Goal: Task Accomplishment & Management: Manage account settings

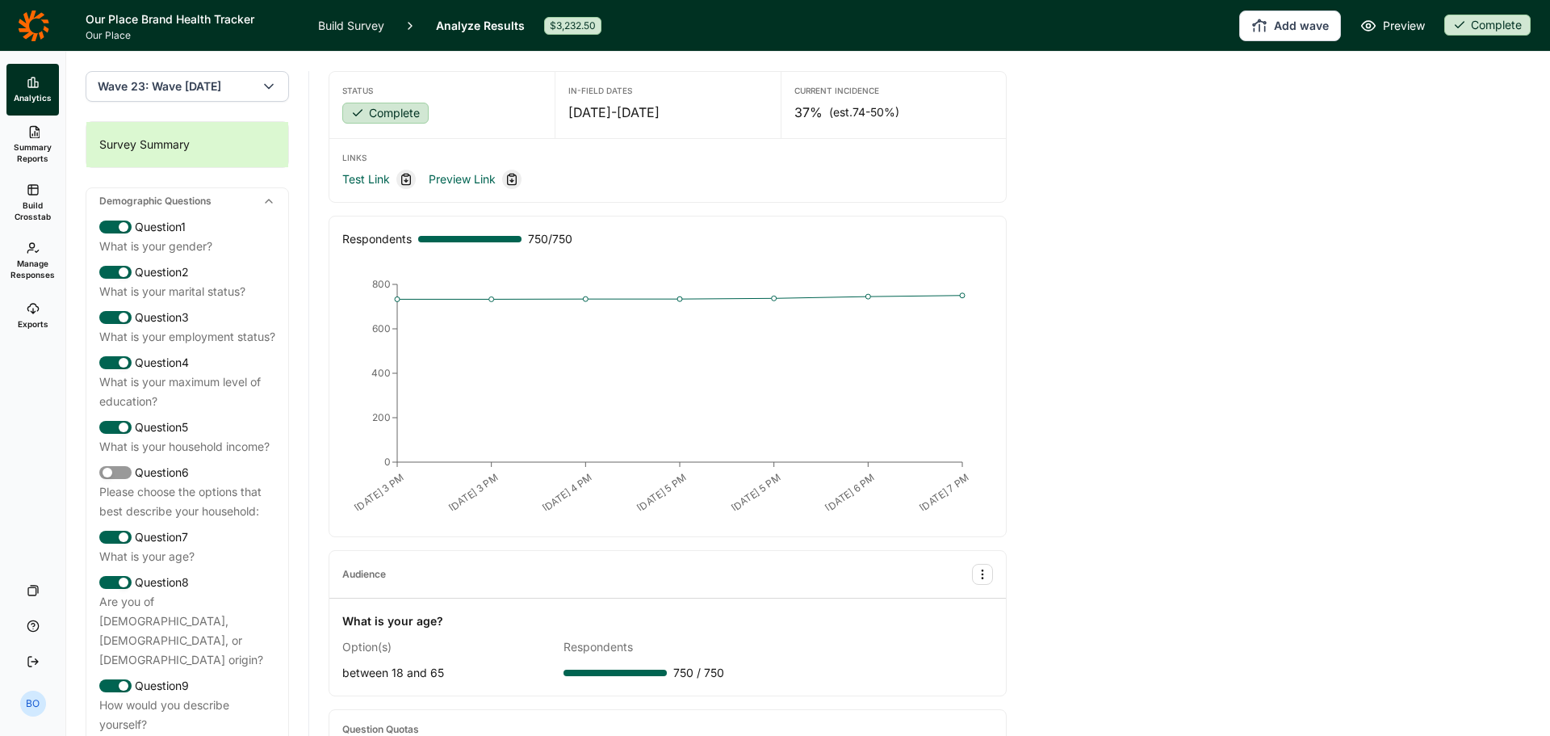
click at [39, 139] on link "Summary Reports" at bounding box center [32, 144] width 52 height 58
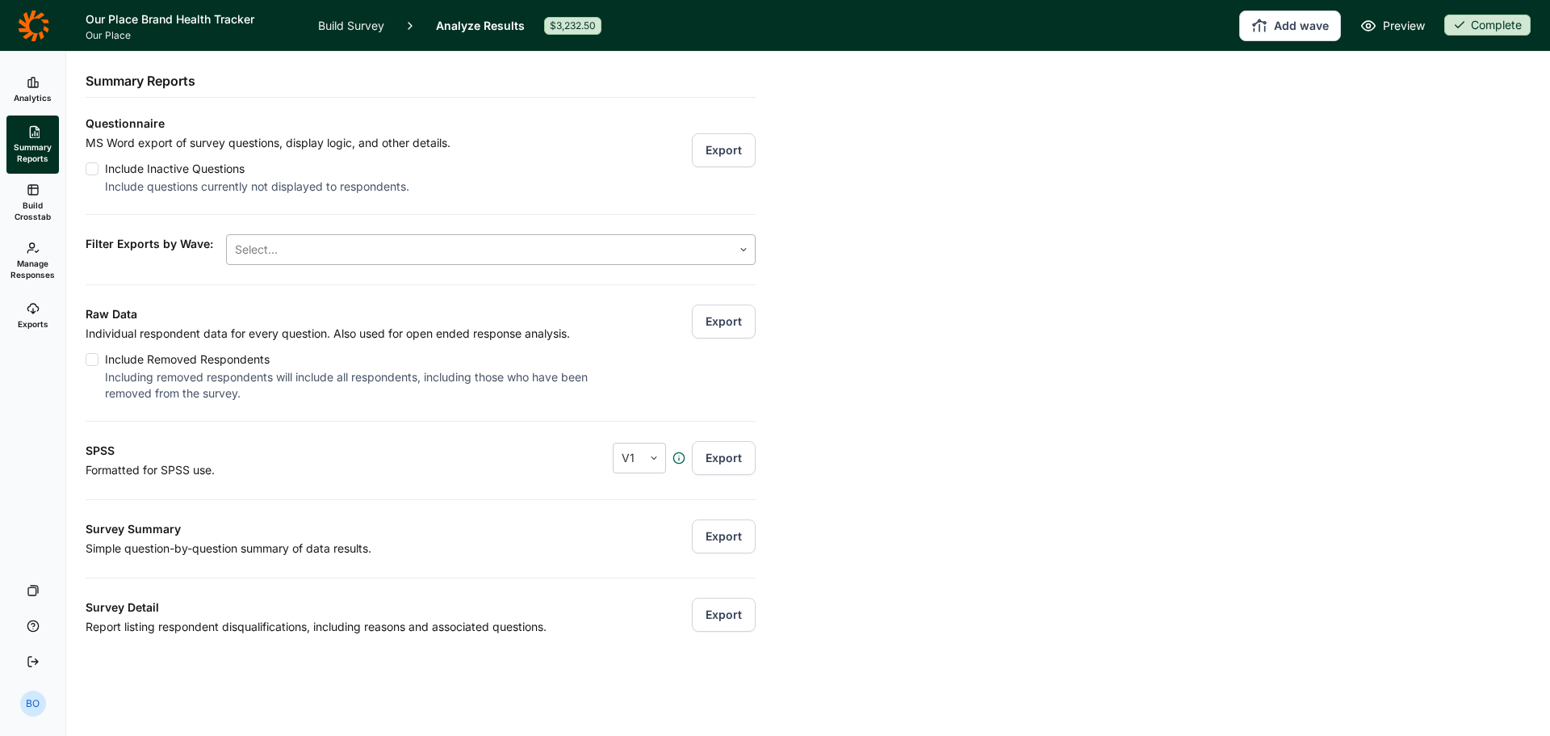
click at [330, 262] on div "Select..." at bounding box center [479, 249] width 505 height 29
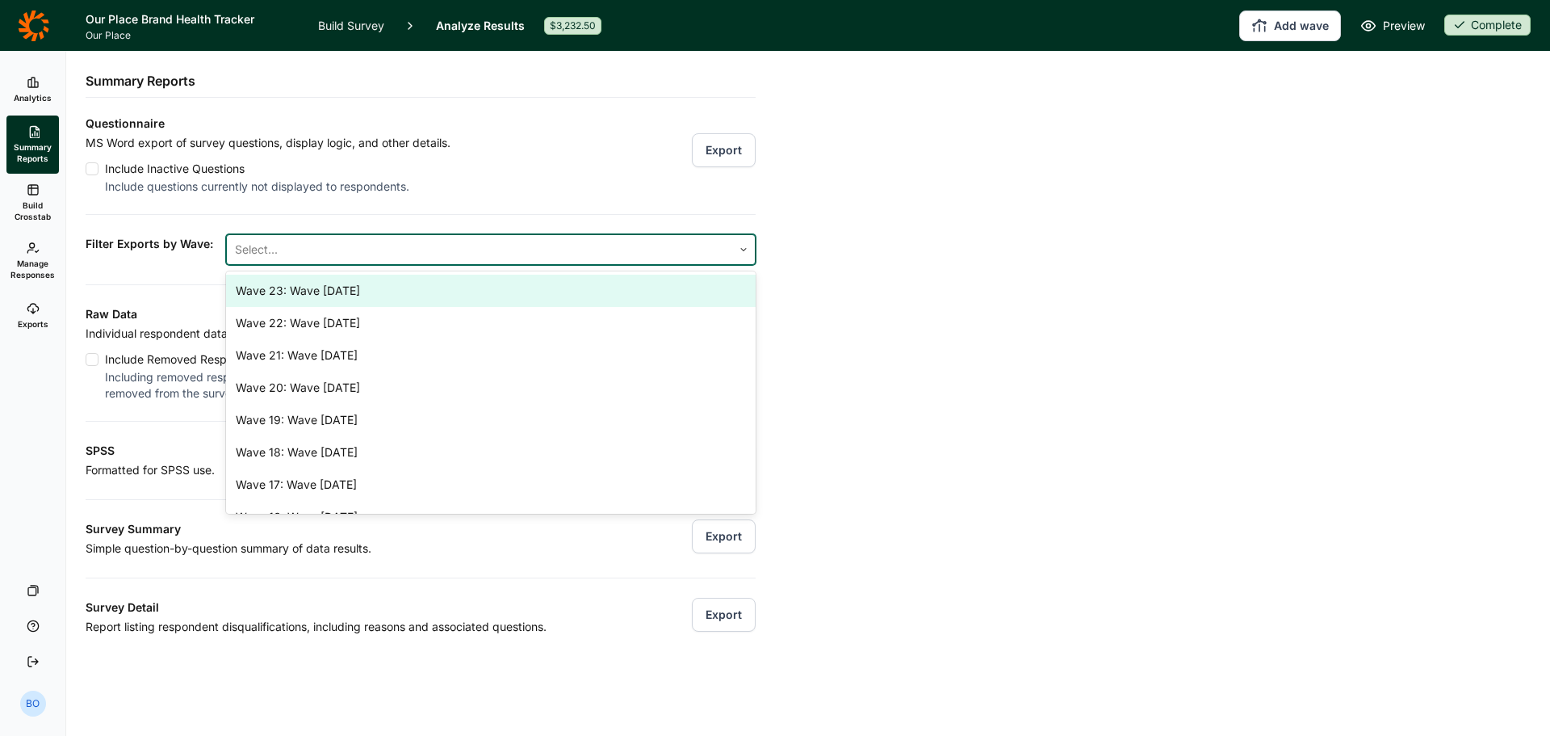
click at [321, 294] on div "Wave 23: Wave [DATE]" at bounding box center [491, 291] width 530 height 32
drag, startPoint x: 510, startPoint y: 203, endPoint x: 522, endPoint y: 206, distance: 12.4
click at [509, 203] on div "Questionnaire MS Word export of survey questions, display logic, and other deta…" at bounding box center [421, 375] width 670 height 522
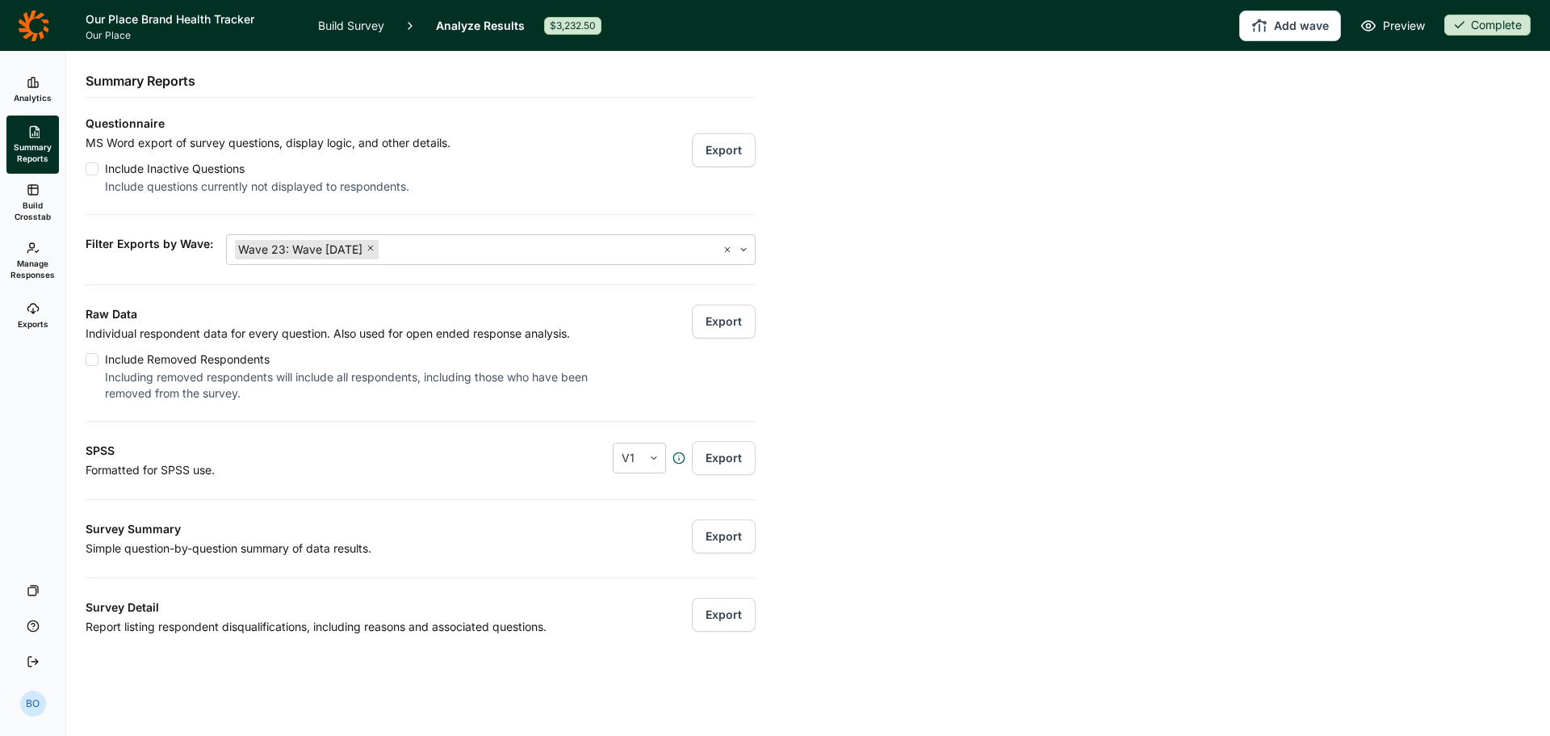
click at [707, 312] on button "Export" at bounding box center [724, 321] width 64 height 34
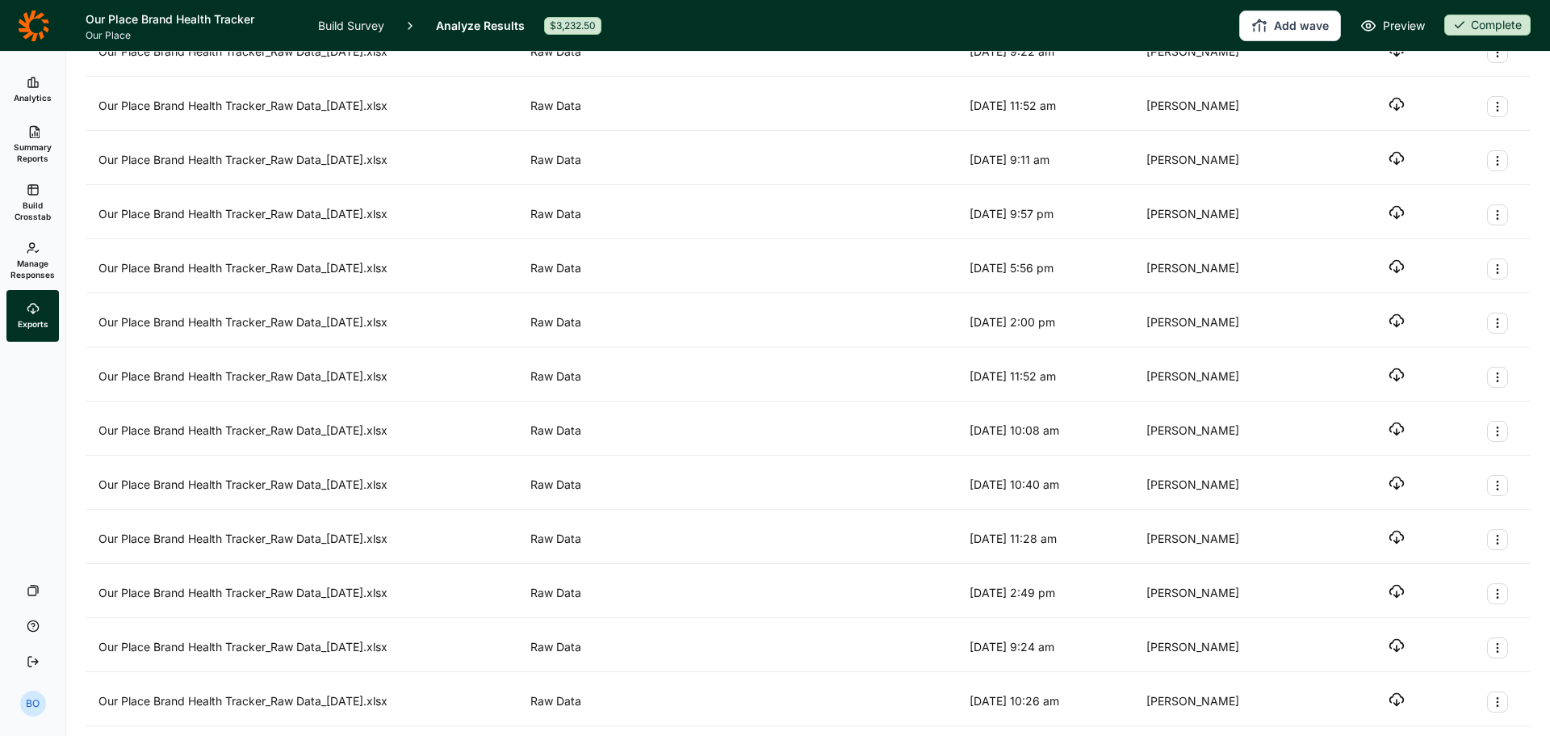
scroll to position [161, 0]
click at [1487, 316] on button "Export Actions" at bounding box center [1497, 319] width 21 height 21
click at [1463, 350] on button "Archive" at bounding box center [1399, 359] width 182 height 36
click at [1497, 324] on use "Export Actions" at bounding box center [1497, 320] width 1 height 9
click at [1479, 354] on button "Archive" at bounding box center [1399, 359] width 182 height 36
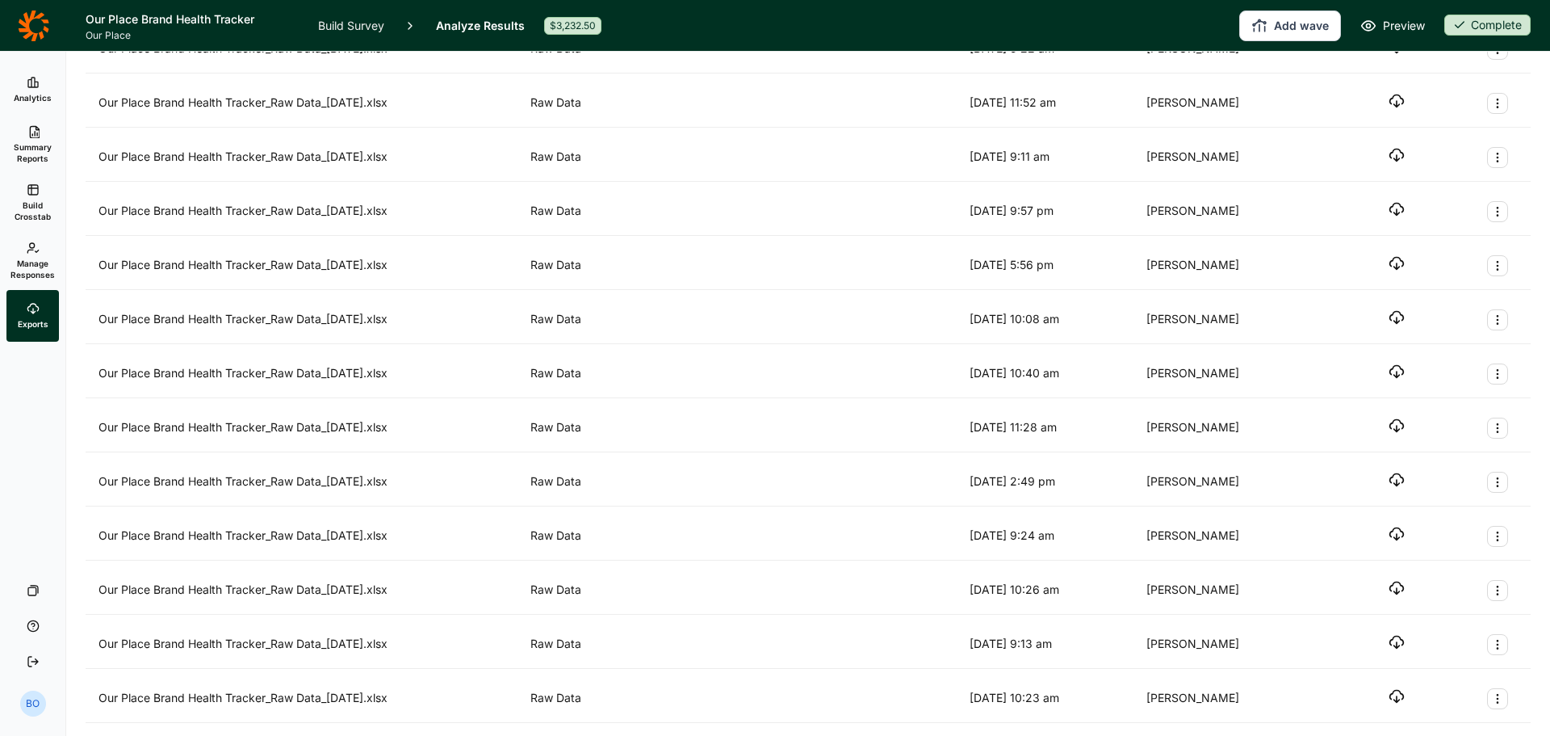
click at [1491, 325] on icon "Export Actions" at bounding box center [1497, 319] width 13 height 13
click at [1478, 352] on button "Archive" at bounding box center [1399, 359] width 182 height 36
click at [1491, 323] on icon "Export Actions" at bounding box center [1497, 319] width 13 height 13
click at [1477, 356] on button "Archive" at bounding box center [1399, 359] width 182 height 36
click at [1491, 322] on icon "Export Actions" at bounding box center [1497, 319] width 13 height 13
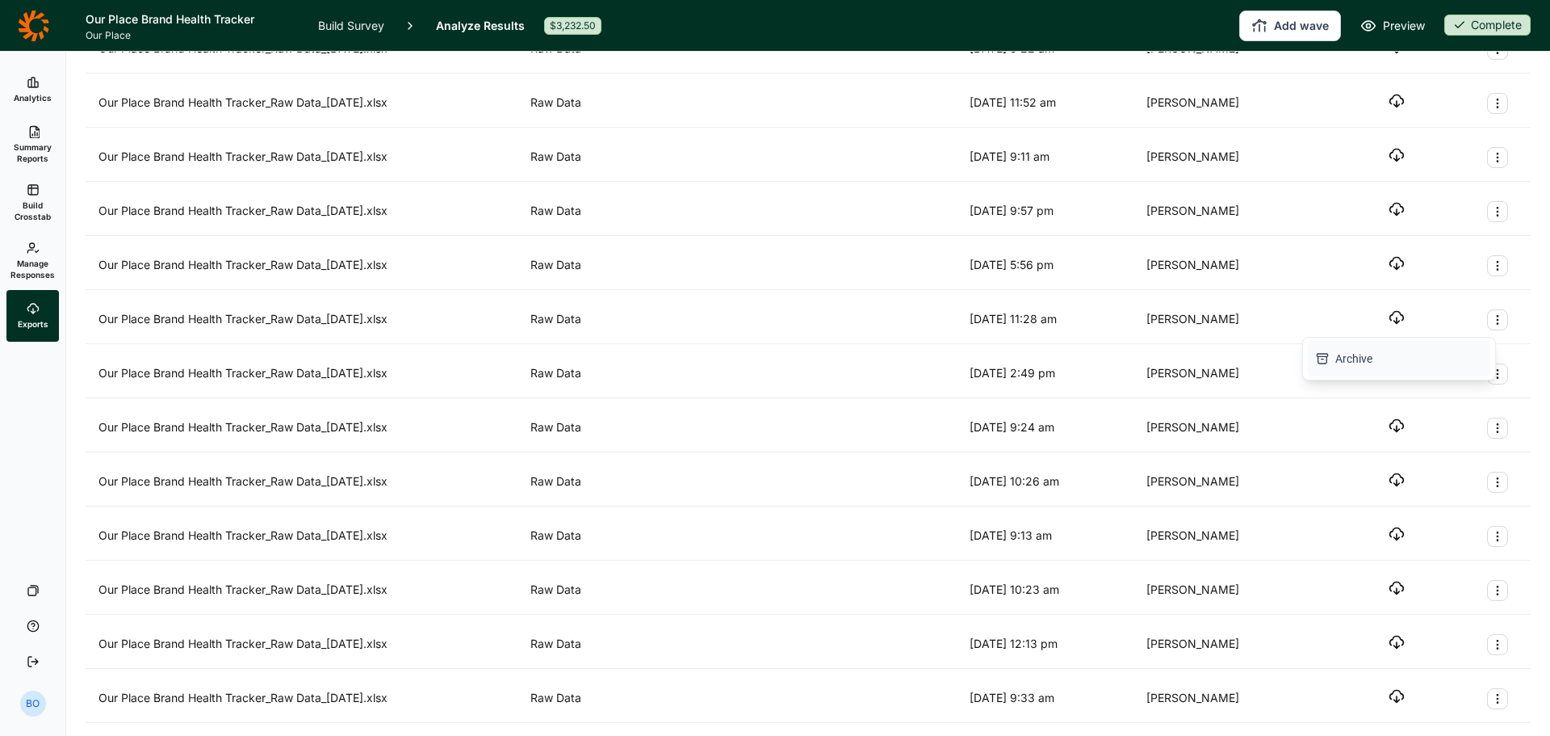
click at [1478, 356] on button "Archive" at bounding box center [1399, 359] width 182 height 36
click at [1491, 379] on icon "Export Actions" at bounding box center [1497, 373] width 13 height 13
click at [1466, 413] on button "Archive" at bounding box center [1399, 413] width 182 height 36
click at [1483, 384] on div "Our Place Brand Health Tracker_Raw Data_[DATE].xlsx Raw Data [DATE] 10:26 am [P…" at bounding box center [808, 374] width 1445 height 48
click at [1493, 374] on button "Export Actions" at bounding box center [1497, 373] width 21 height 21
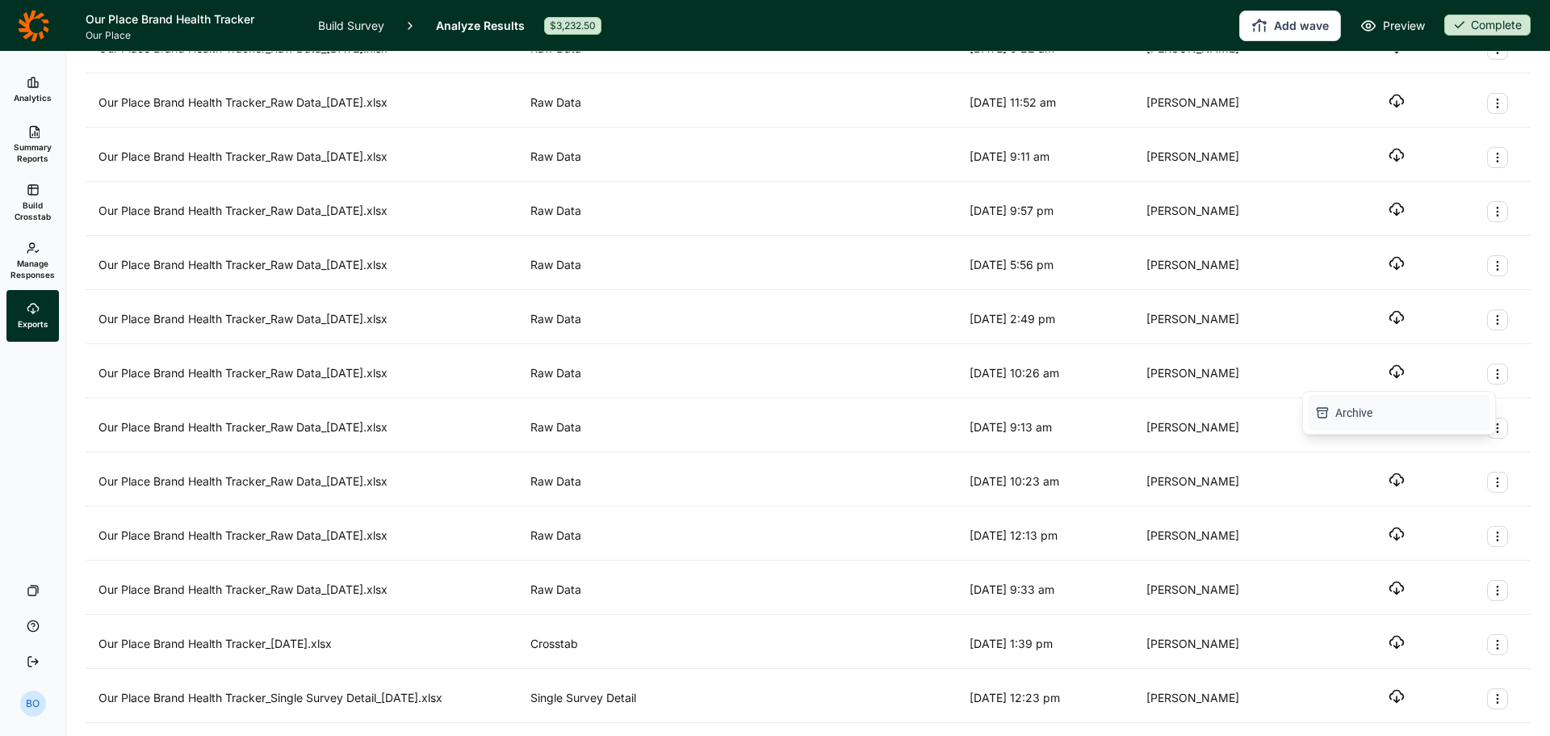
click at [1478, 405] on button "Archive" at bounding box center [1399, 413] width 182 height 36
click at [1491, 379] on icon "Export Actions" at bounding box center [1497, 373] width 13 height 13
click at [1474, 409] on button "Archive" at bounding box center [1399, 413] width 182 height 36
click at [1491, 377] on icon "Export Actions" at bounding box center [1497, 373] width 13 height 13
click at [1473, 411] on button "Archive" at bounding box center [1399, 413] width 182 height 36
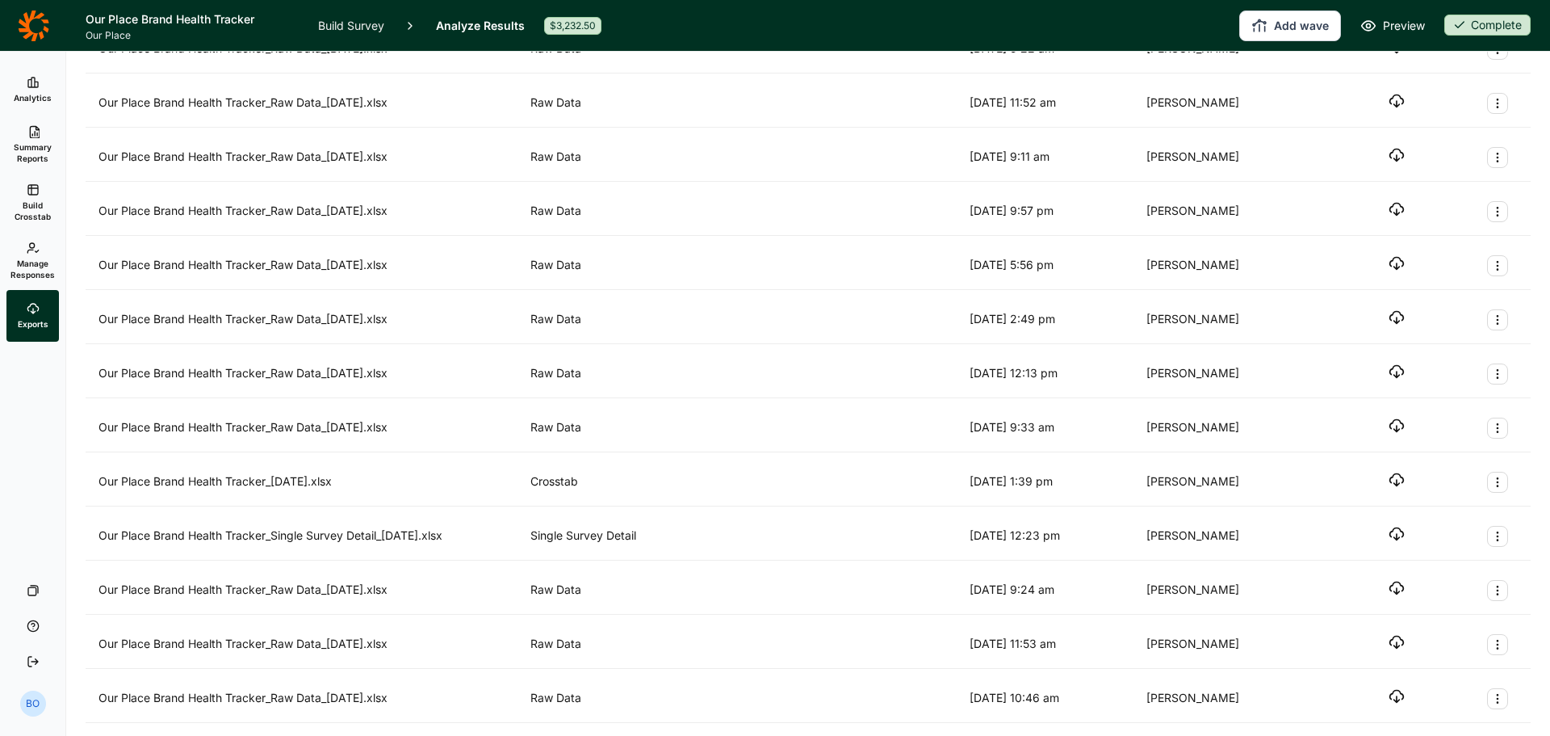
click at [1491, 377] on icon "Export Actions" at bounding box center [1497, 373] width 13 height 13
click at [1473, 411] on button "Archive" at bounding box center [1399, 413] width 182 height 36
click at [1488, 380] on button "Export Actions" at bounding box center [1497, 373] width 21 height 21
click at [1466, 409] on button "Archive" at bounding box center [1399, 413] width 182 height 36
click at [1491, 379] on icon "Export Actions" at bounding box center [1497, 373] width 13 height 13
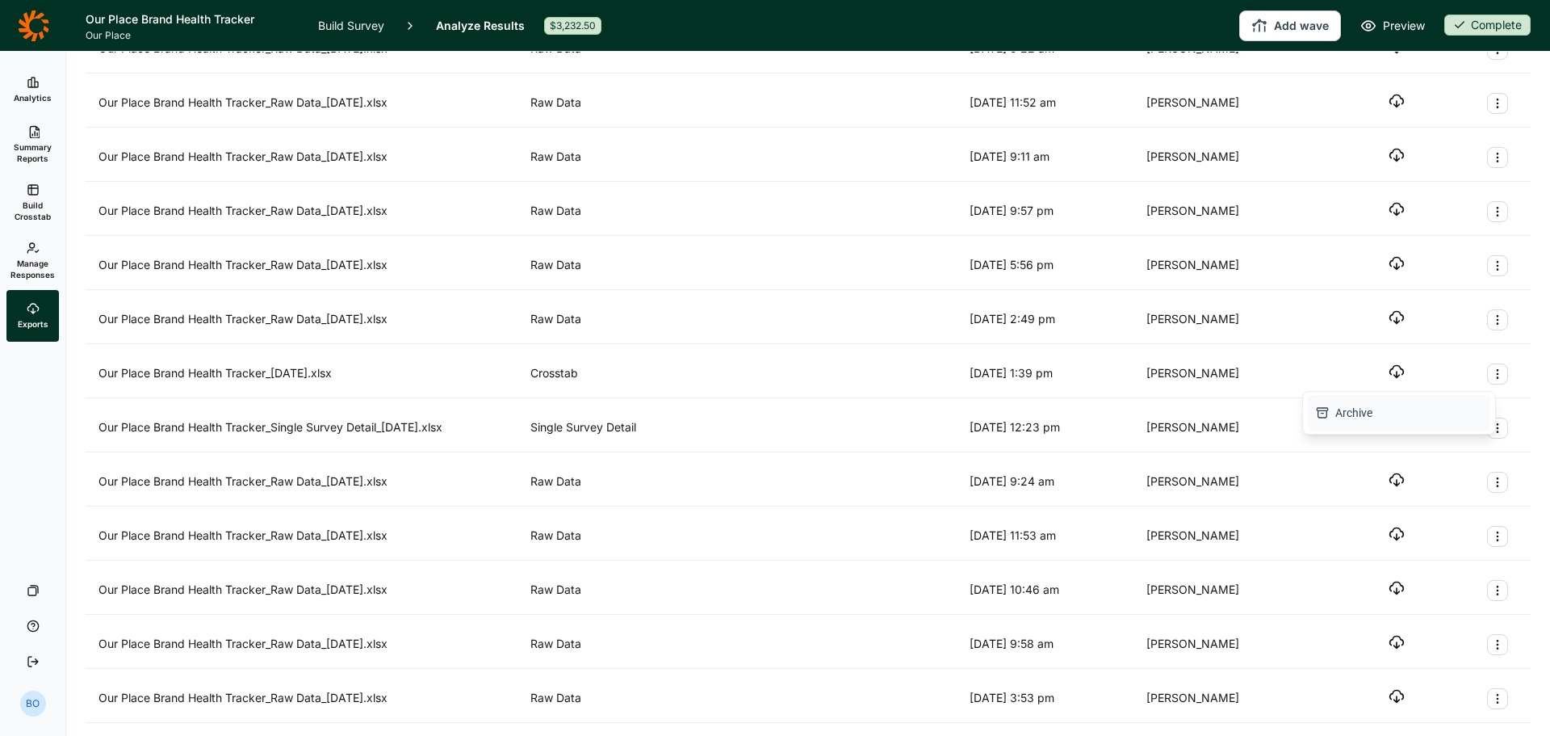
click at [1467, 411] on button "Archive" at bounding box center [1399, 413] width 182 height 36
click at [1494, 379] on button "Export Actions" at bounding box center [1497, 373] width 21 height 21
click at [1474, 413] on button "Archive" at bounding box center [1399, 413] width 182 height 36
click at [1493, 378] on button "Export Actions" at bounding box center [1497, 373] width 21 height 21
click at [1470, 405] on button "Archive" at bounding box center [1399, 413] width 182 height 36
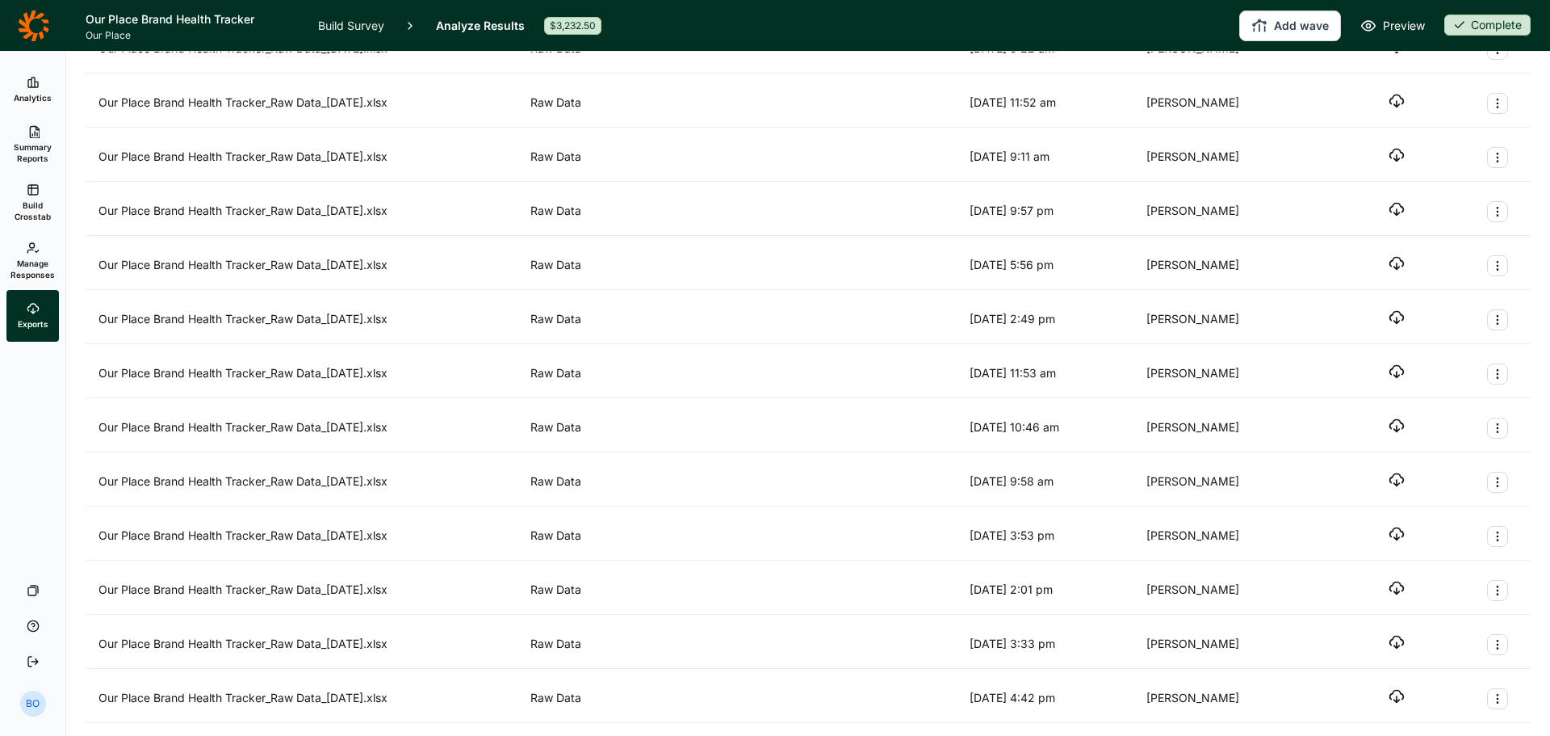
click at [1491, 376] on icon "Export Actions" at bounding box center [1497, 373] width 13 height 13
click at [1476, 406] on button "Archive" at bounding box center [1399, 413] width 182 height 36
click at [1487, 382] on button "Export Actions" at bounding box center [1497, 373] width 21 height 21
drag, startPoint x: 1470, startPoint y: 413, endPoint x: 1486, endPoint y: 400, distance: 20.6
click at [1472, 413] on button "Archive" at bounding box center [1399, 413] width 182 height 36
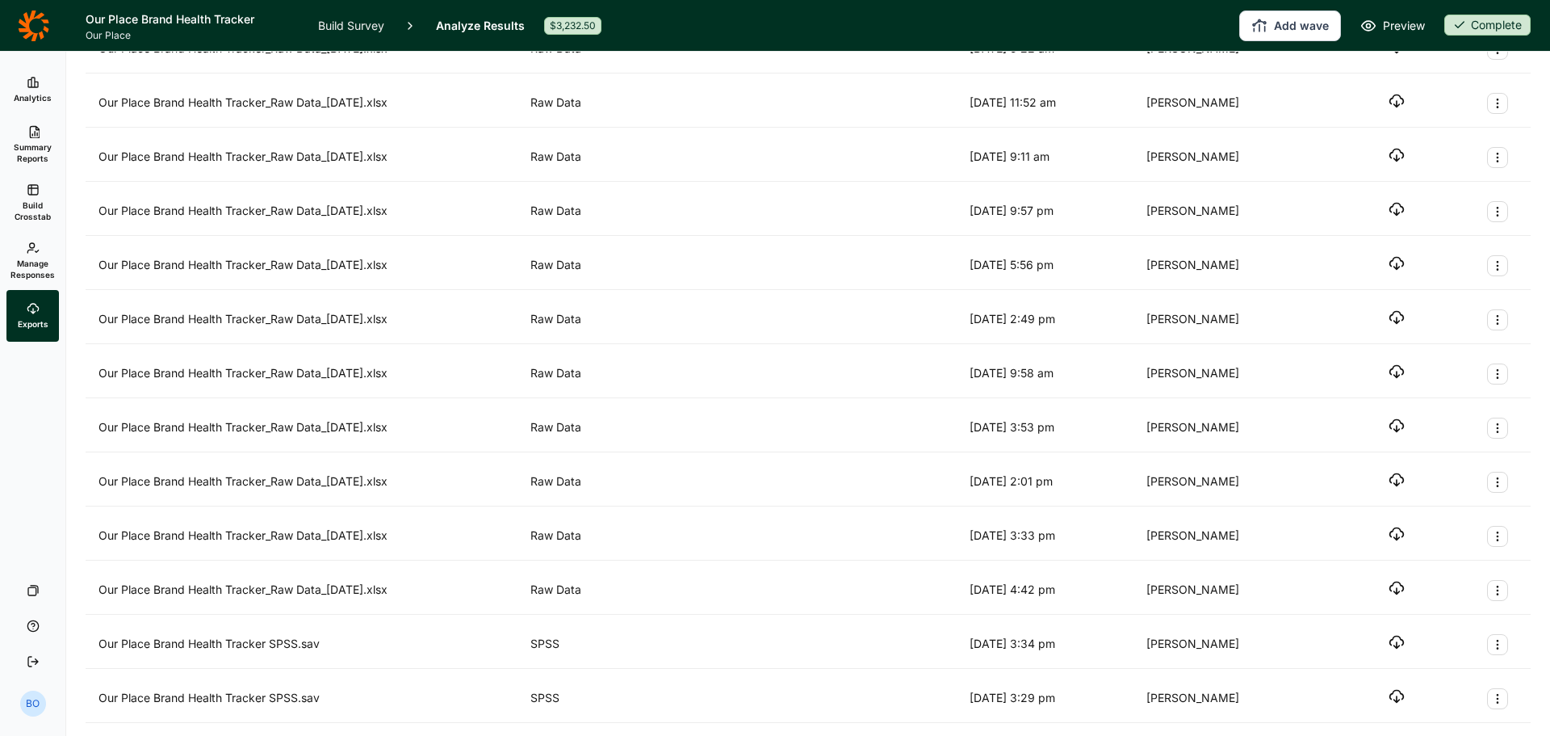
click at [1491, 374] on icon "Export Actions" at bounding box center [1497, 373] width 13 height 13
click at [1473, 405] on button "Archive" at bounding box center [1399, 413] width 182 height 36
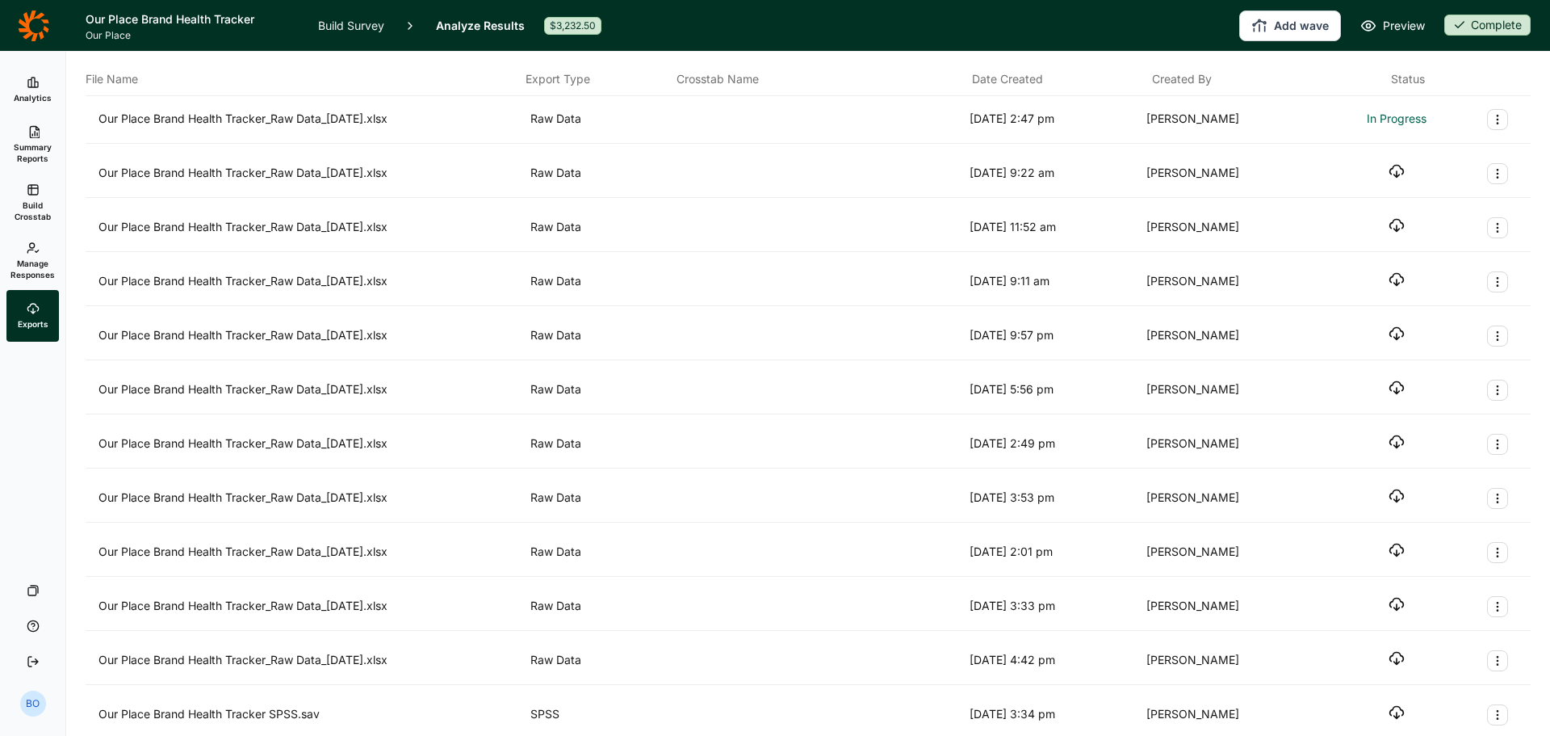
scroll to position [0, 0]
